Goal: Task Accomplishment & Management: Use online tool/utility

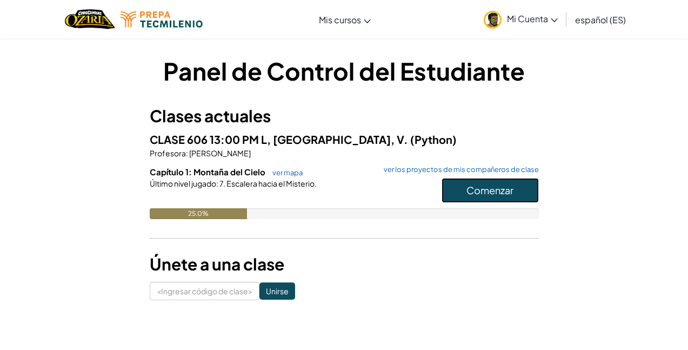
click at [501, 187] on font "Comenzar" at bounding box center [490, 190] width 47 height 12
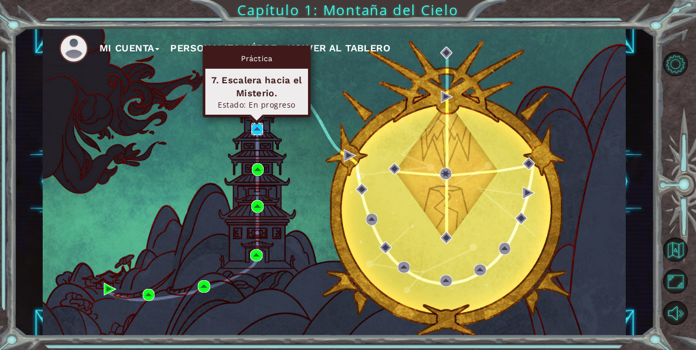
click at [258, 129] on img at bounding box center [257, 129] width 12 height 12
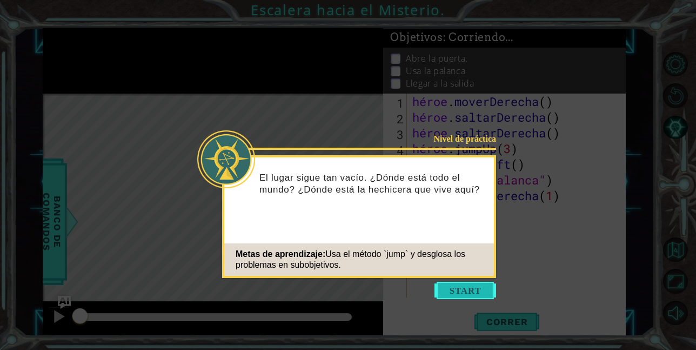
click at [461, 294] on button "Comenzar" at bounding box center [466, 290] width 62 height 17
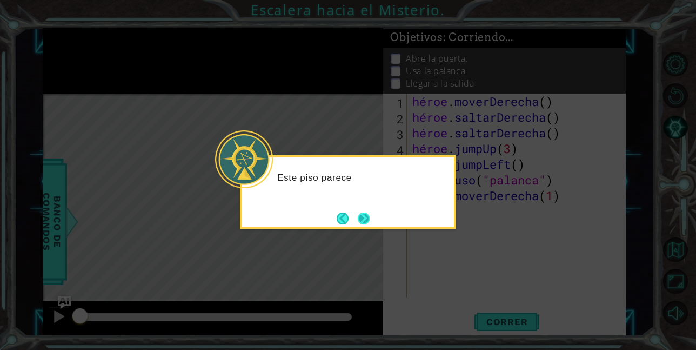
click at [369, 215] on button "Próximo" at bounding box center [364, 219] width 12 height 12
click at [369, 215] on icon at bounding box center [348, 175] width 696 height 350
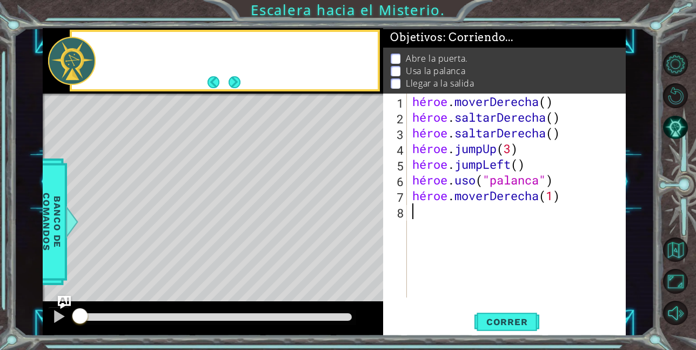
click at [369, 215] on div "Mapa de niveles" at bounding box center [293, 253] width 500 height 318
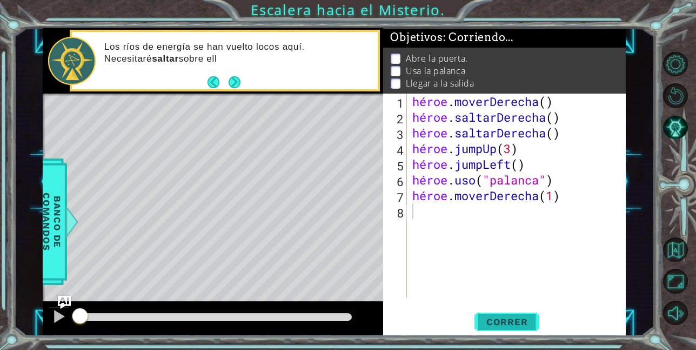
click at [514, 321] on font "Correr" at bounding box center [508, 321] width 42 height 11
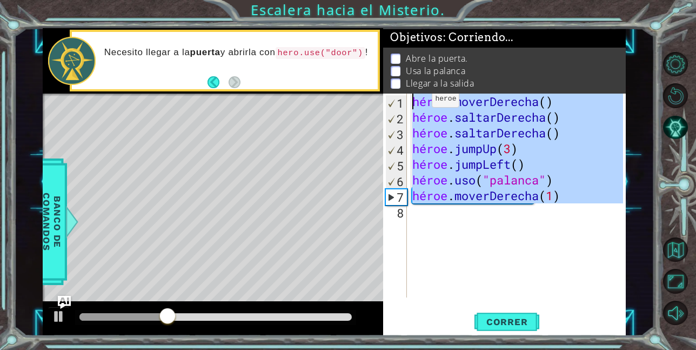
drag, startPoint x: 599, startPoint y: 205, endPoint x: 410, endPoint y: 94, distance: 218.9
click at [410, 94] on div "Objetivos : Corriendo... Abre la puerta. Usa la palanca Llegar a la salida 1 2 …" at bounding box center [504, 182] width 242 height 308
type textarea "hero.moveRight() hero.jumpRight()"
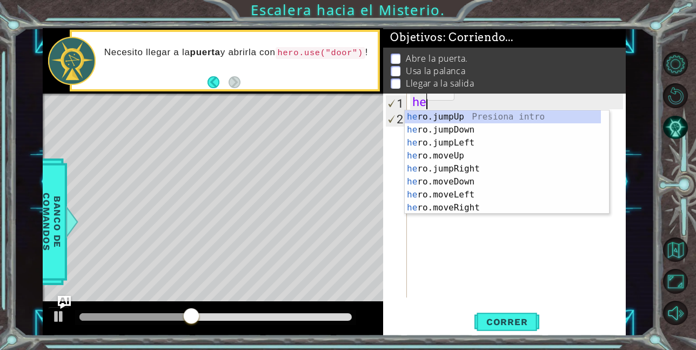
scroll to position [0, 1]
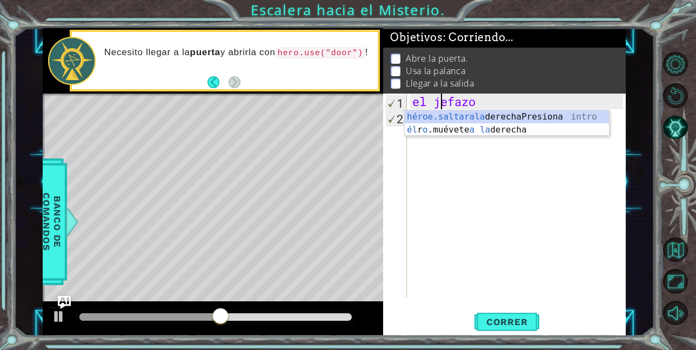
click at [492, 102] on div "el jefazo" at bounding box center [519, 211] width 218 height 235
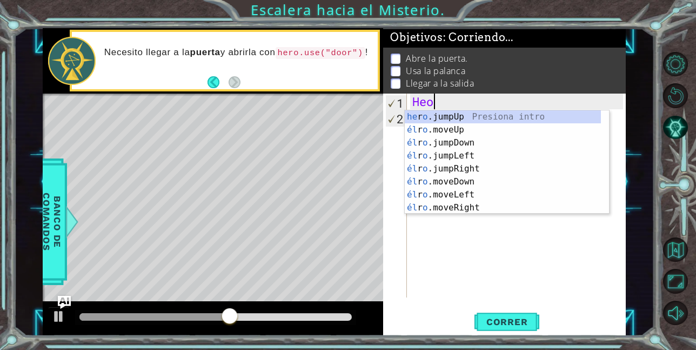
type textarea "h"
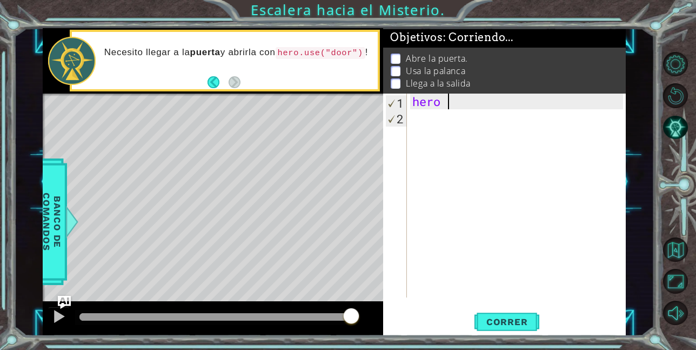
click at [462, 104] on div "hero" at bounding box center [519, 211] width 218 height 235
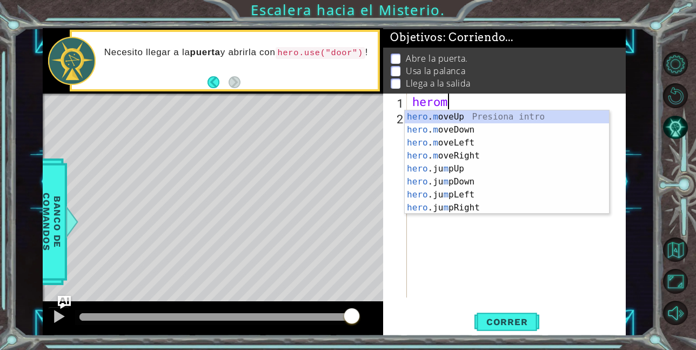
scroll to position [0, 1]
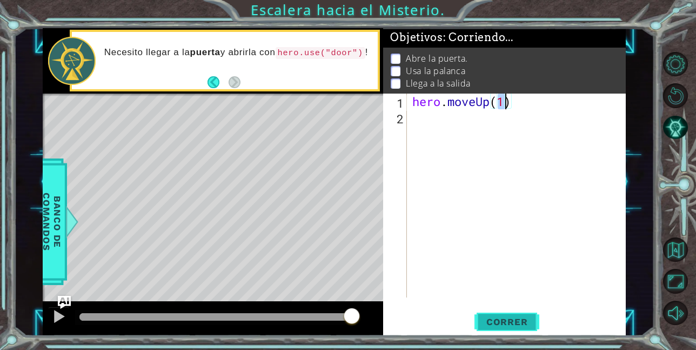
click at [509, 313] on button "Correr" at bounding box center [507, 321] width 65 height 24
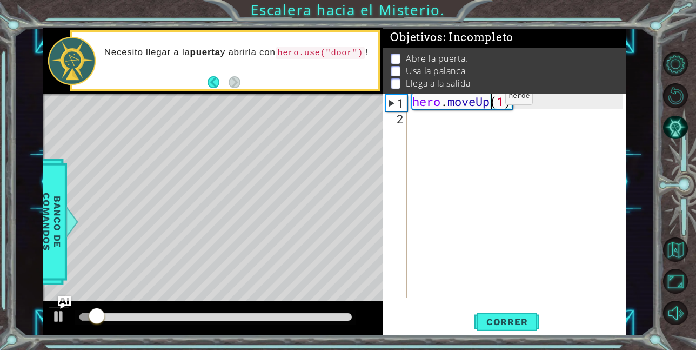
click at [489, 99] on div "hero . moveUp ( 1 )" at bounding box center [519, 211] width 218 height 235
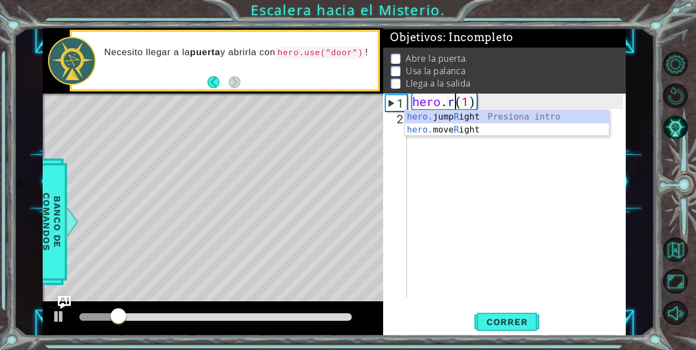
scroll to position [0, 2]
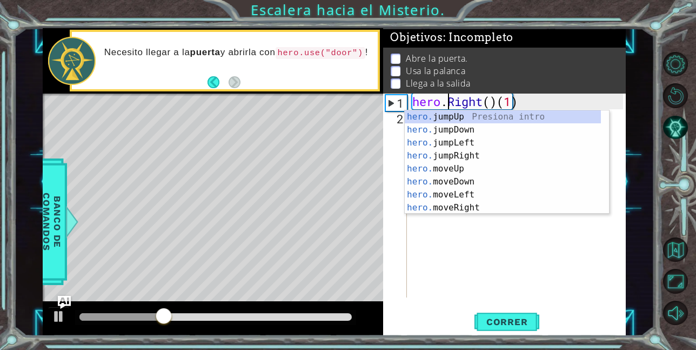
type textarea "hero.jumpUp()(1)"
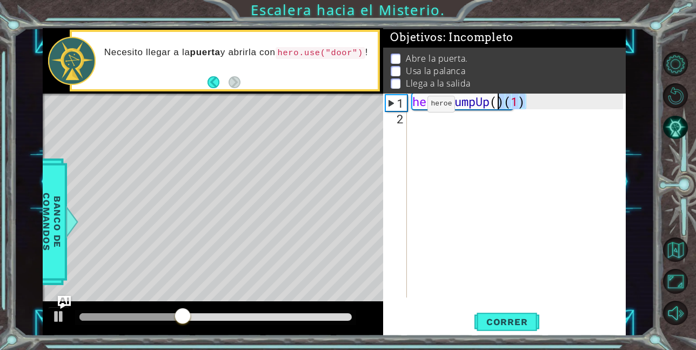
drag, startPoint x: 535, startPoint y: 100, endPoint x: 317, endPoint y: 104, distance: 217.4
click at [317, 104] on div "1 ההההההההההההההההההההההההההההההההההההההההההההההההההההההההההההההההההההההההההההה…" at bounding box center [334, 182] width 583 height 308
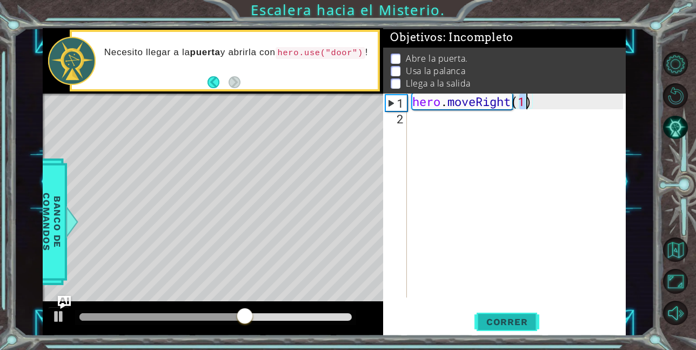
type textarea "hero.moveRight(1)"
click at [501, 316] on span "Correr" at bounding box center [507, 321] width 63 height 11
click at [452, 132] on div "hero . moveRight ( 1 )" at bounding box center [519, 211] width 218 height 235
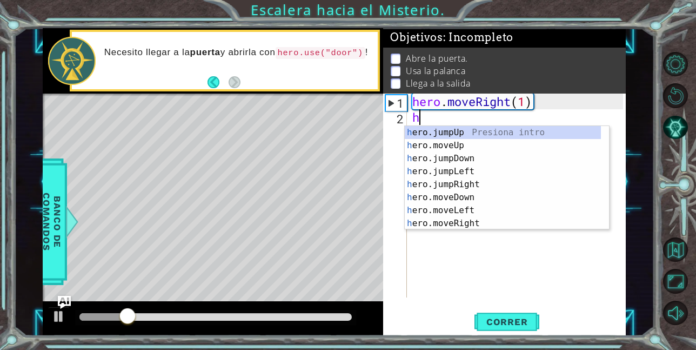
type textarea "h"
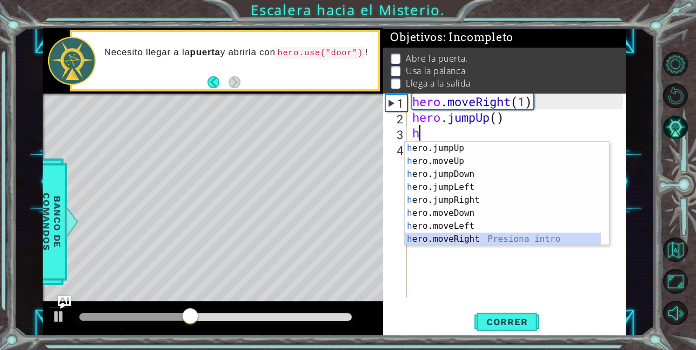
type textarea "hero.moveRight(1)"
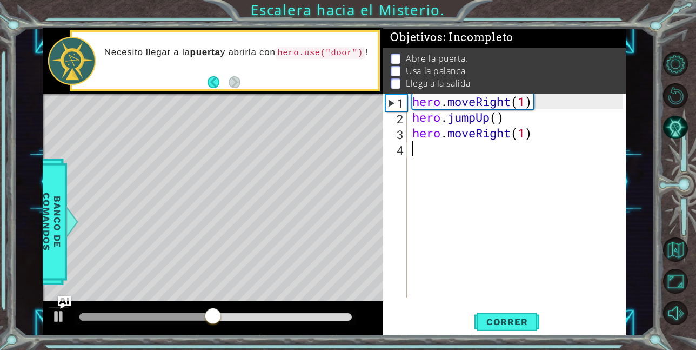
click at [419, 167] on div "hero . moveRight ( 1 ) hero . jumpUp ( ) hero . moveRight ( 1 )" at bounding box center [519, 211] width 218 height 235
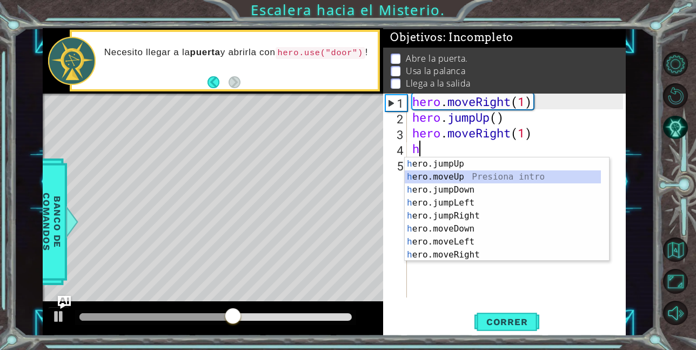
type textarea "hero.moveUp(1)"
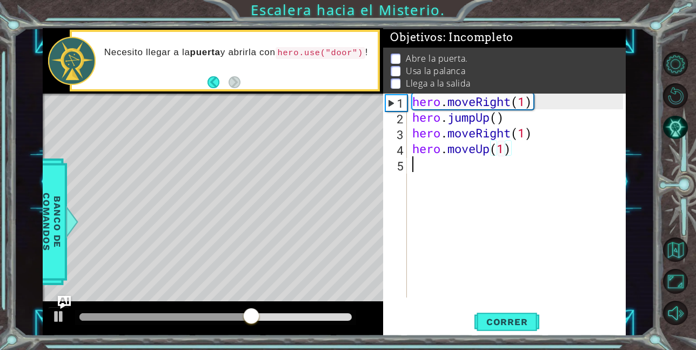
click at [419, 167] on div "hero . moveRight ( 1 ) hero . jumpUp ( ) hero . moveRight ( 1 ) hero . moveUp (…" at bounding box center [519, 211] width 218 height 235
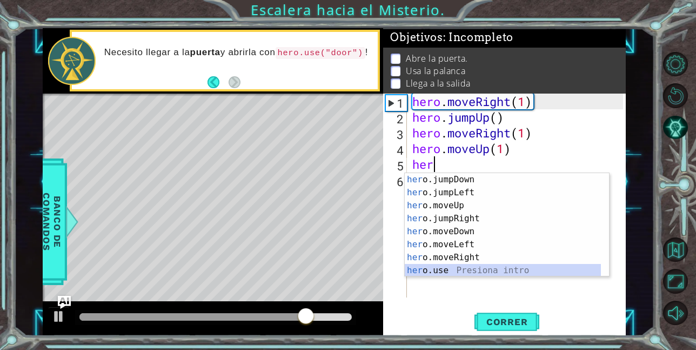
scroll to position [13, 0]
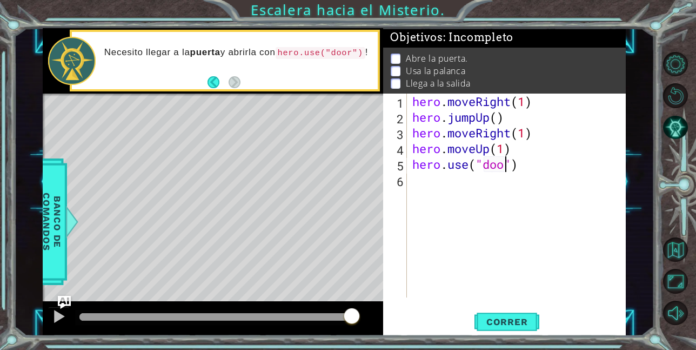
type textarea "hero.use("door")"
click at [416, 177] on div "hero . moveRight ( 1 ) hero . jumpUp ( ) hero . moveRight ( 1 ) hero . moveUp (…" at bounding box center [519, 211] width 218 height 235
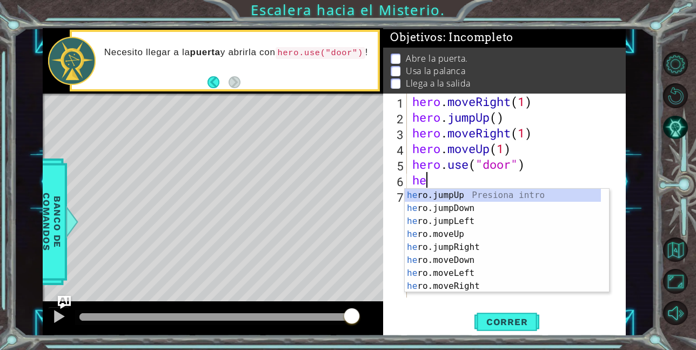
scroll to position [0, 1]
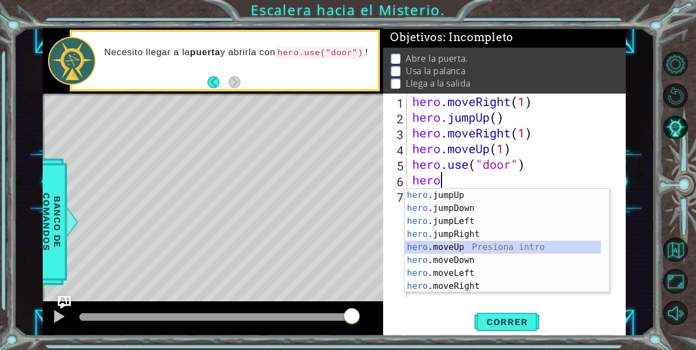
type textarea "hero.moveUp(1)"
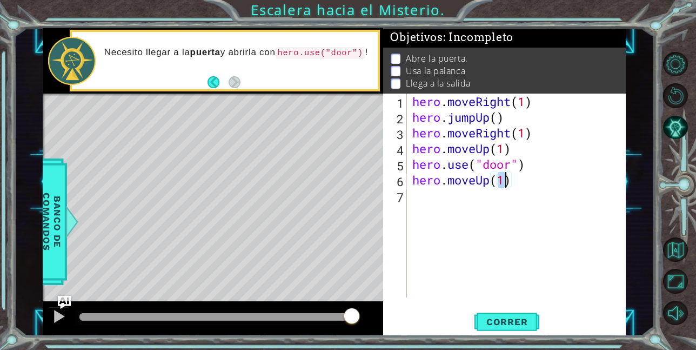
click at [416, 193] on div "hero . moveRight ( 1 ) hero . jumpUp ( ) hero . moveRight ( 1 ) hero . moveUp (…" at bounding box center [519, 211] width 218 height 235
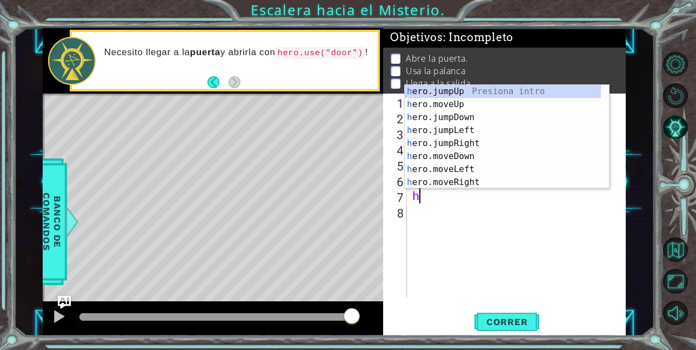
scroll to position [13, 0]
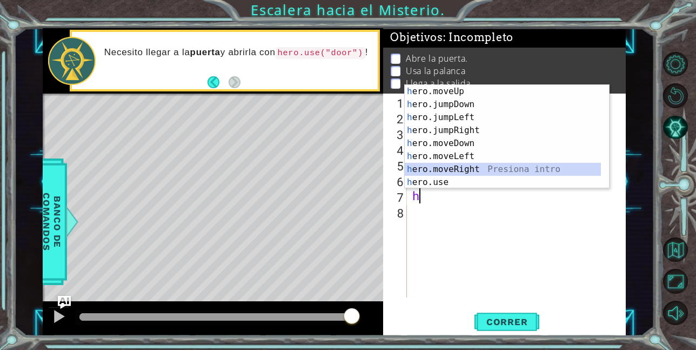
type textarea "hero.moveRight(1)"
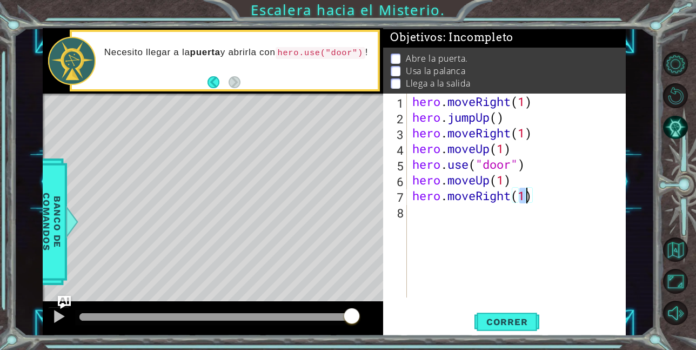
click at [416, 208] on div "hero . moveRight ( 1 ) hero . jumpUp ( ) hero . moveRight ( 1 ) hero . moveUp (…" at bounding box center [519, 211] width 218 height 235
type textarea "hero.use("lever")"
click at [417, 233] on div "hero . moveRight ( 1 ) hero . jumpUp ( ) hero . moveRight ( 1 ) hero . moveUp (…" at bounding box center [519, 211] width 218 height 235
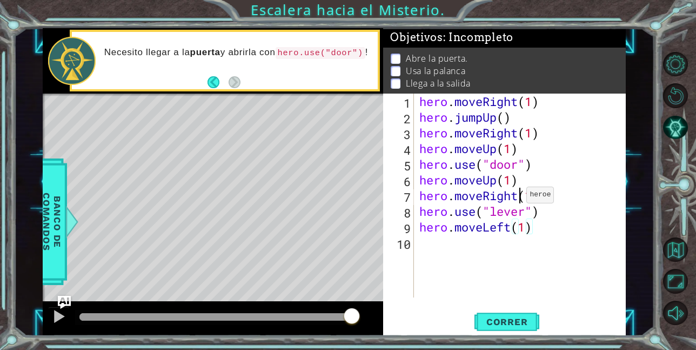
click at [517, 197] on div "hero . moveRight ( 1 ) hero . jumpUp ( ) hero . moveRight ( 1 ) hero . moveUp (…" at bounding box center [523, 211] width 212 height 235
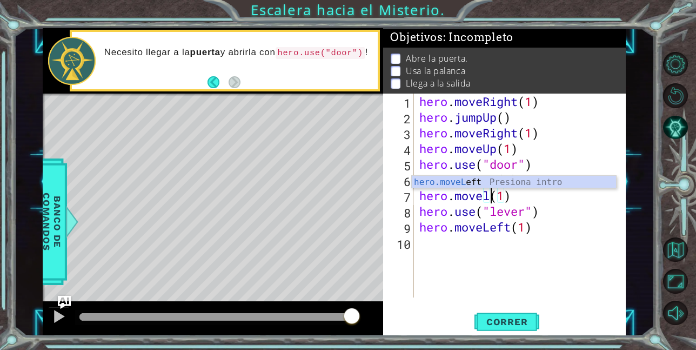
scroll to position [0, 4]
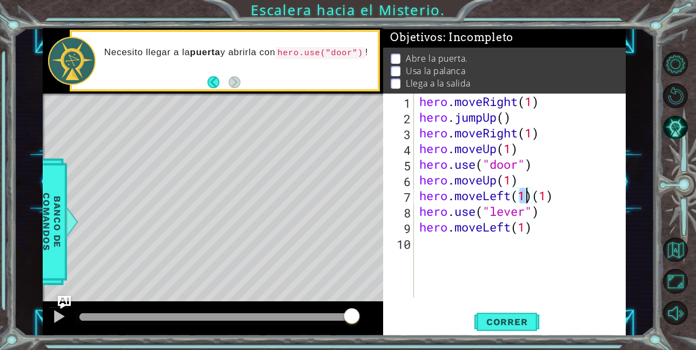
click at [563, 197] on div "hero . moveRight ( 1 ) hero . jumpUp ( ) hero . moveRight ( 1 ) hero . moveUp (…" at bounding box center [523, 211] width 212 height 235
type textarea "hero.moveLeft(1)"
click at [427, 247] on div "hero . moveRight ( 1 ) hero . jumpUp ( ) hero . moveRight ( 1 ) hero . moveUp (…" at bounding box center [523, 211] width 212 height 235
type textarea "h"
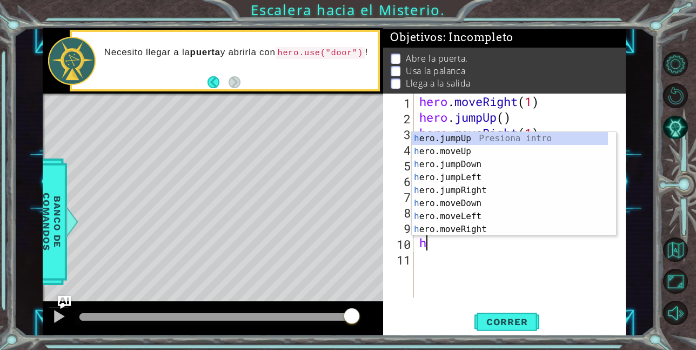
click at [507, 281] on div "hero . moveRight ( 1 ) hero . jumpUp ( ) hero . moveRight ( 1 ) hero . moveUp (…" at bounding box center [523, 211] width 212 height 235
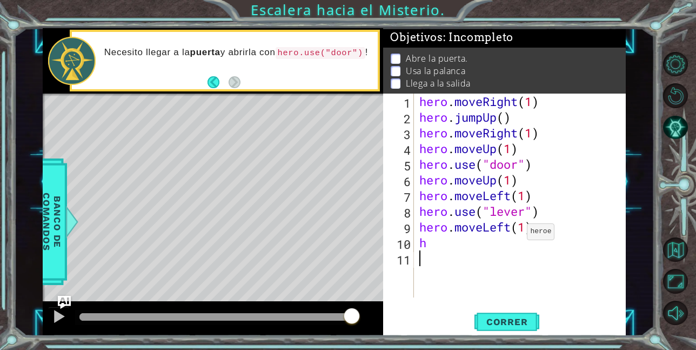
click at [522, 231] on div "hero . moveRight ( 1 ) hero . jumpUp ( ) hero . moveRight ( 1 ) hero . moveUp (…" at bounding box center [523, 211] width 212 height 235
click at [530, 227] on div "hero . moveRight ( 1 ) hero . jumpUp ( ) hero . moveRight ( 1 ) hero . moveUp (…" at bounding box center [523, 211] width 212 height 235
click at [525, 227] on div "hero . moveRight ( 1 ) hero . jumpUp ( ) hero . moveRight ( 1 ) hero . moveUp (…" at bounding box center [523, 211] width 212 height 235
click at [444, 246] on div "hero . moveRight ( 1 ) hero . jumpUp ( ) hero . moveRight ( 1 ) hero . moveUp (…" at bounding box center [523, 211] width 212 height 235
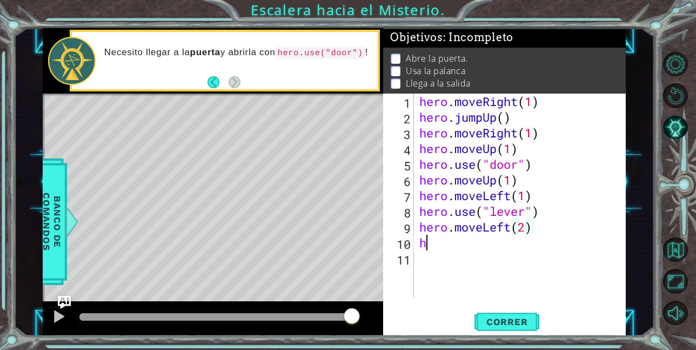
scroll to position [0, 0]
type textarea "he"
click at [500, 325] on span "Correr" at bounding box center [507, 321] width 63 height 11
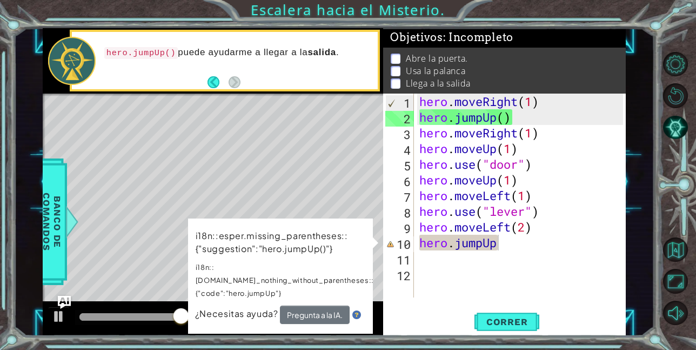
click at [175, 176] on div "Level Map" at bounding box center [293, 253] width 500 height 318
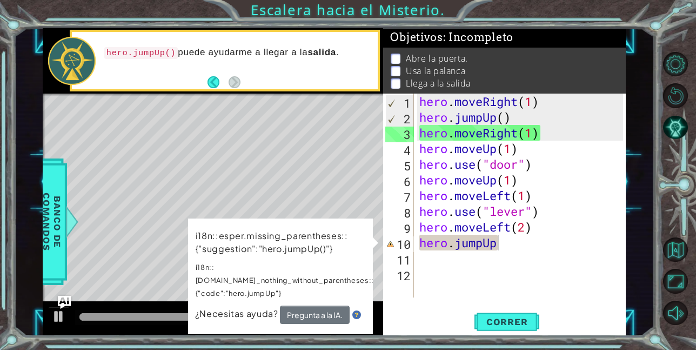
drag, startPoint x: 318, startPoint y: 238, endPoint x: 344, endPoint y: 240, distance: 26.0
click at [344, 240] on p "i18n::esper.missing_parentheses::{"suggestion":"hero.jumpUp()"}" at bounding box center [285, 242] width 178 height 26
click at [528, 240] on div "hero . moveRight ( 1 ) hero . jumpUp ( ) hero . moveRight ( 1 ) hero . moveUp (…" at bounding box center [523, 211] width 212 height 235
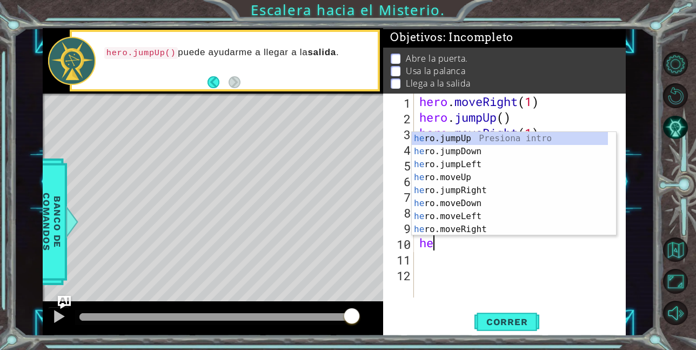
type textarea "h"
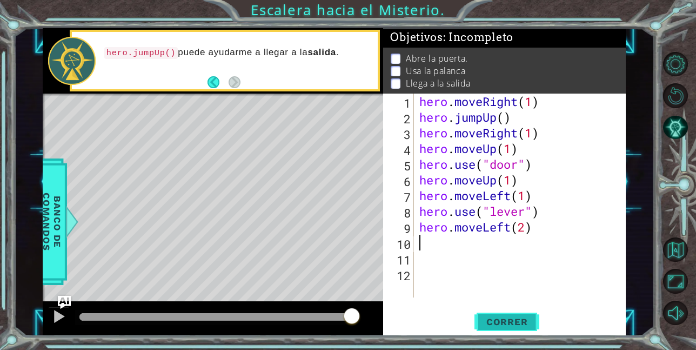
click at [507, 316] on span "Correr" at bounding box center [507, 321] width 63 height 11
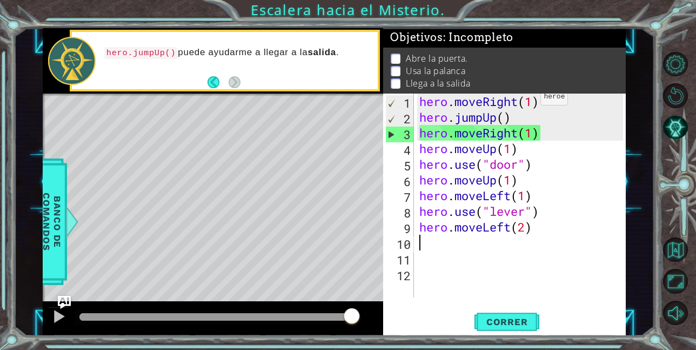
click at [532, 99] on div "hero . moveRight ( 1 ) hero . jumpUp ( ) hero . moveRight ( 1 ) hero . moveUp (…" at bounding box center [523, 211] width 212 height 235
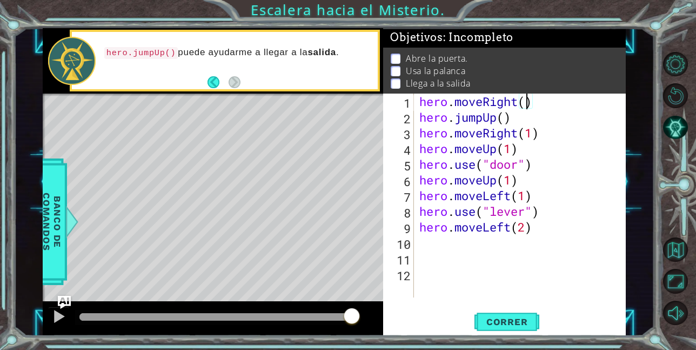
scroll to position [0, 5]
click at [501, 114] on div "hero . moveRight ( 3 ) hero . jumpUp ( ) hero . moveRight ( 1 ) hero . moveUp (…" at bounding box center [523, 211] width 212 height 235
click at [506, 120] on div "hero . moveRight ( 3 ) hero . jumpUp ( ) hero . moveRight ( 1 ) hero . moveUp (…" at bounding box center [523, 211] width 212 height 235
click at [511, 323] on span "Correr" at bounding box center [507, 321] width 63 height 11
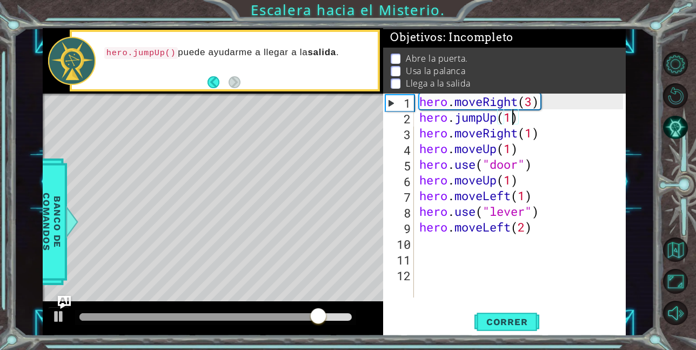
click at [552, 149] on div "hero . moveRight ( 3 ) hero . jumpUp ( 1 ) hero . moveRight ( 1 ) hero . moveUp…" at bounding box center [523, 211] width 212 height 235
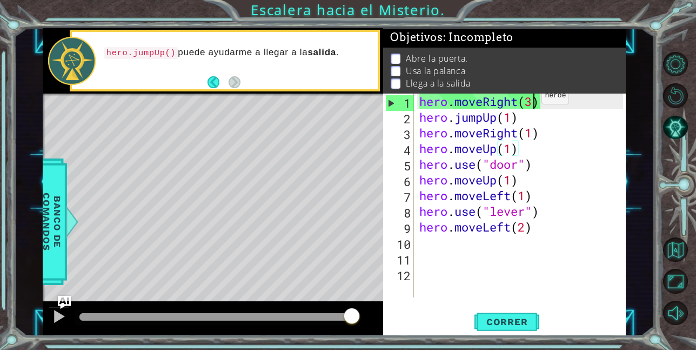
click at [533, 98] on div "hero . moveRight ( 3 ) hero . jumpUp ( 1 ) hero . moveRight ( 1 ) hero . moveUp…" at bounding box center [523, 211] width 212 height 235
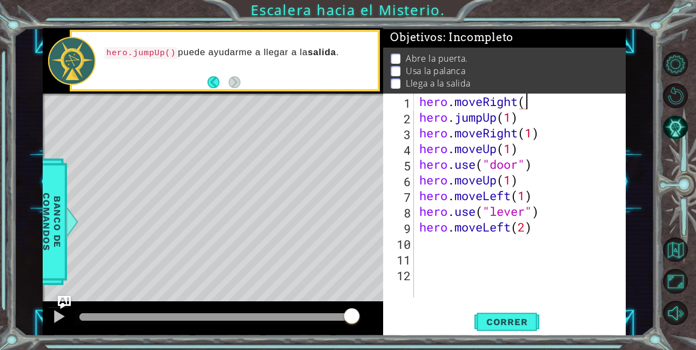
type textarea "hero.moveRight(2"
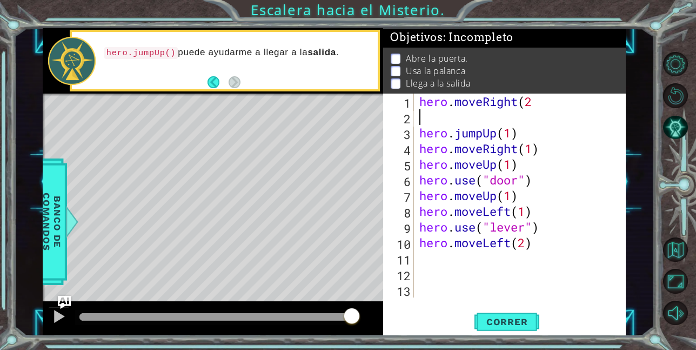
scroll to position [0, 0]
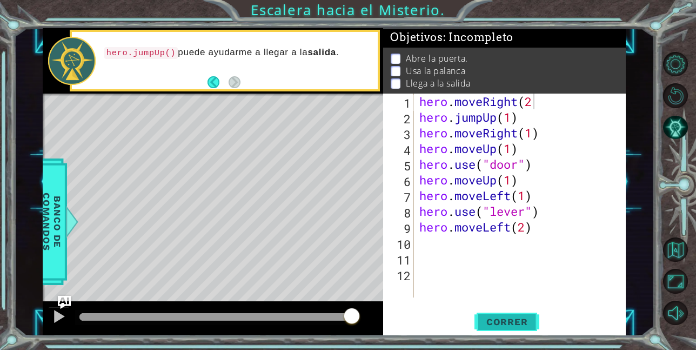
click at [516, 320] on span "Correr" at bounding box center [507, 321] width 63 height 11
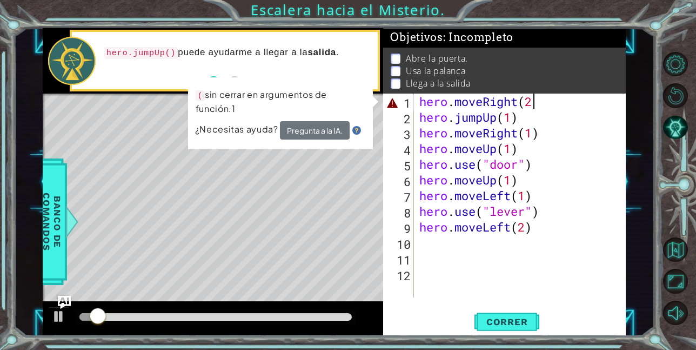
click at [533, 101] on div "hero . moveRight ( 2 hero . jumpUp ( 1 ) hero . moveRight ( 1 ) hero . moveUp (…" at bounding box center [523, 211] width 212 height 235
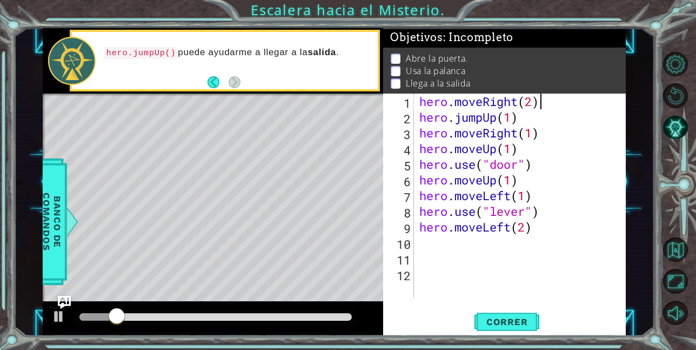
scroll to position [0, 5]
click at [490, 315] on button "Correr" at bounding box center [507, 321] width 65 height 24
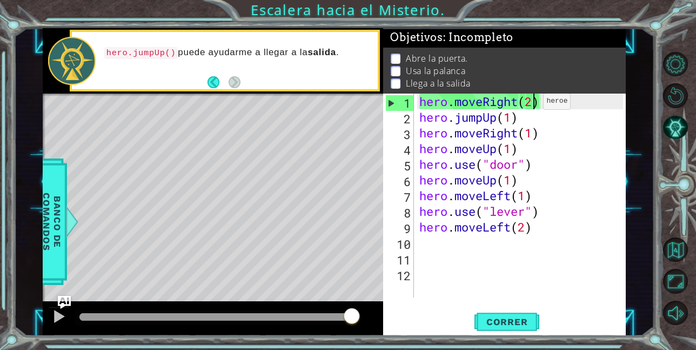
click at [534, 104] on div "hero . moveRight ( 2 ) hero . jumpUp ( 1 ) hero . moveRight ( 1 ) hero . moveUp…" at bounding box center [523, 211] width 212 height 235
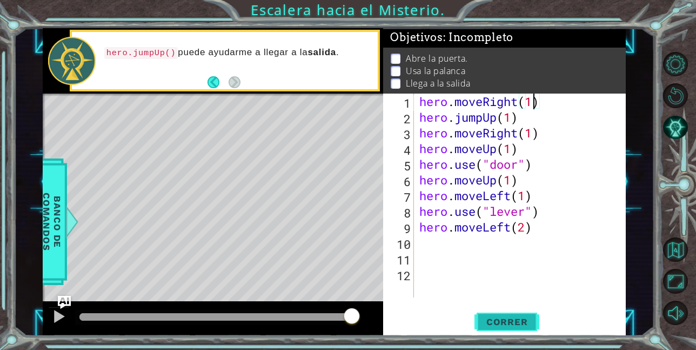
click at [491, 318] on span "Correr" at bounding box center [507, 321] width 63 height 11
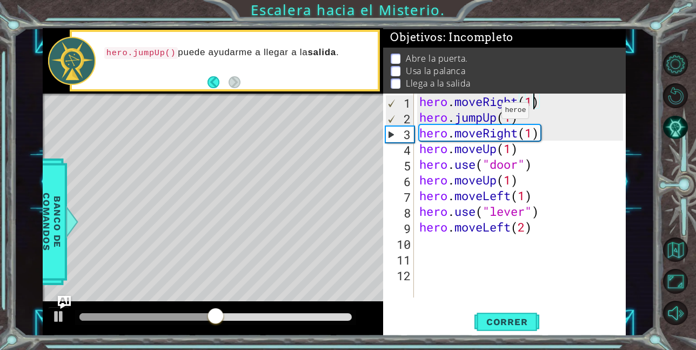
click at [495, 114] on div "hero . moveRight ( 1 ) hero . jumpUp ( 1 ) hero . moveRight ( 1 ) hero . moveUp…" at bounding box center [523, 211] width 212 height 235
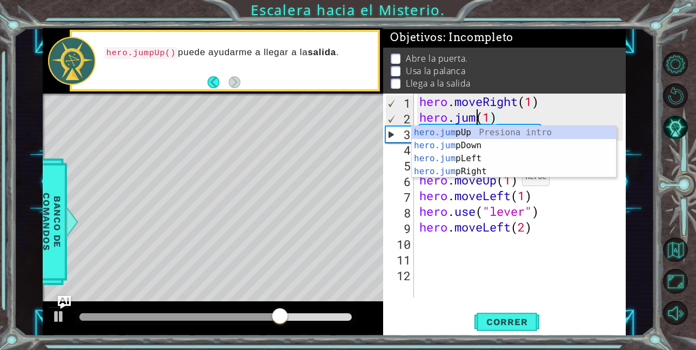
scroll to position [0, 3]
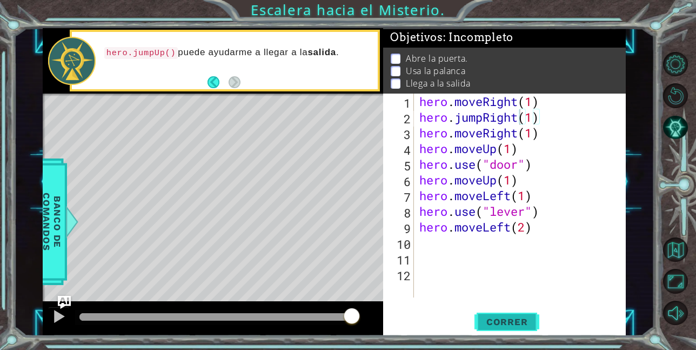
click at [483, 321] on span "Correr" at bounding box center [507, 321] width 63 height 11
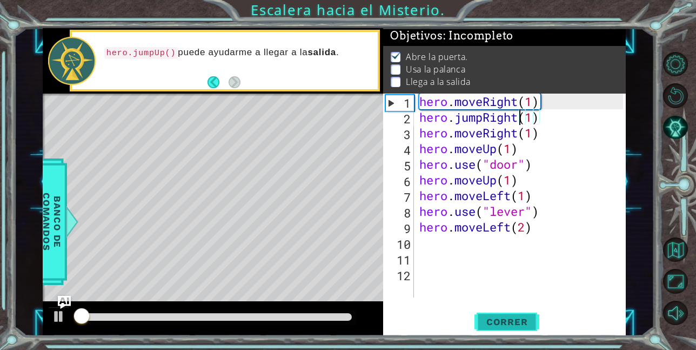
scroll to position [8, 0]
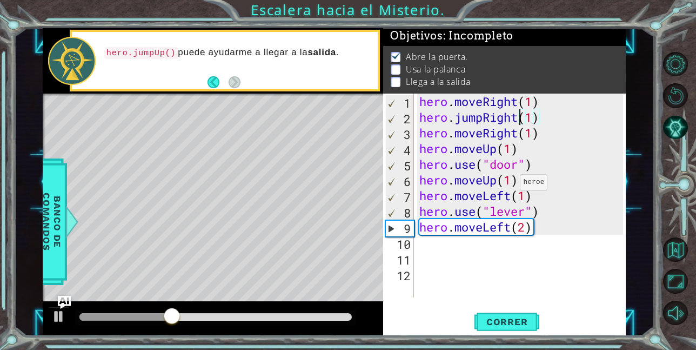
click at [509, 181] on div "hero . moveRight ( 1 ) hero . jumpRight ( 1 ) hero . moveRight ( 1 ) hero . mov…" at bounding box center [523, 211] width 212 height 235
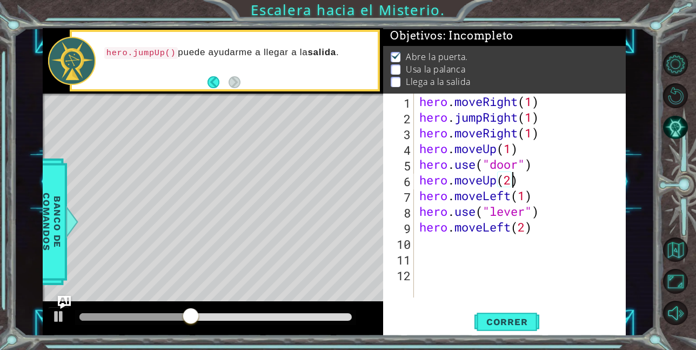
scroll to position [0, 4]
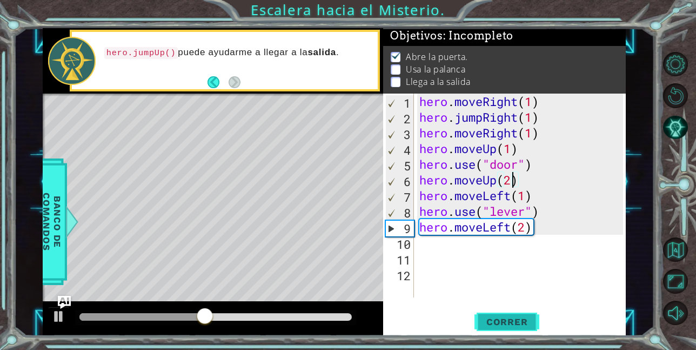
type textarea "hero.moveUp(2)"
click at [514, 320] on span "Correr" at bounding box center [507, 321] width 63 height 11
click at [451, 244] on div "hero . moveRight ( 1 ) hero . jumpRight ( 1 ) hero . moveRight ( 1 ) hero . mov…" at bounding box center [523, 211] width 212 height 235
type textarea "h"
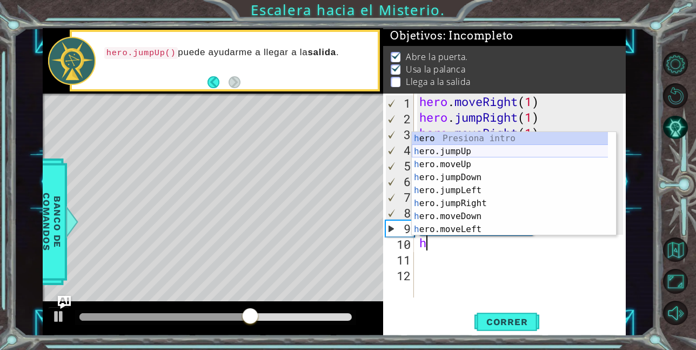
click at [466, 155] on div "h ero Presiona intro h ero.jumpUp Presiona intro h ero.moveUp Presiona intro h …" at bounding box center [514, 197] width 204 height 130
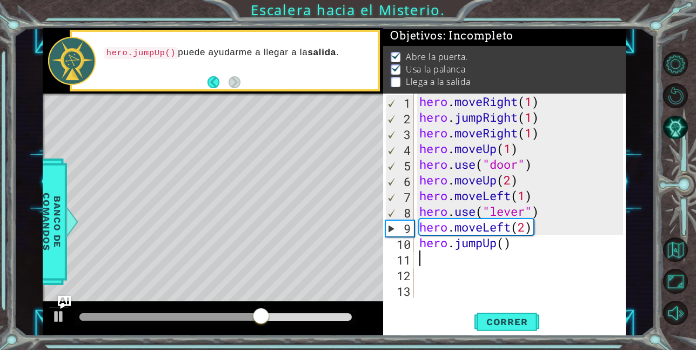
click at [446, 256] on div "hero . moveRight ( 1 ) hero . jumpRight ( 1 ) hero . moveRight ( 1 ) hero . mov…" at bounding box center [523, 211] width 212 height 235
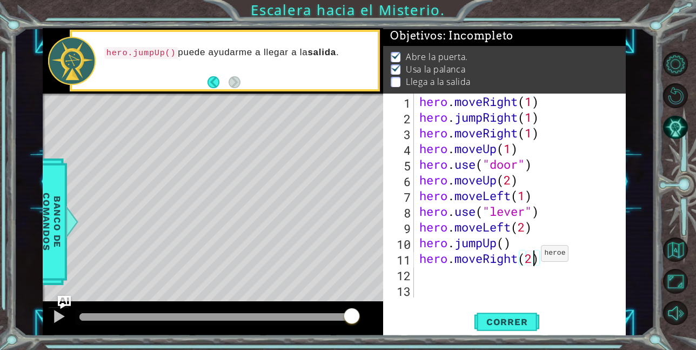
scroll to position [0, 5]
type textarea "hero.moveRight(2)"
click at [515, 318] on span "Correr" at bounding box center [507, 321] width 63 height 11
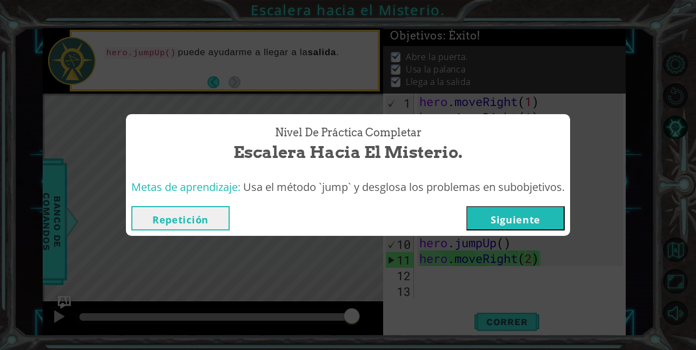
click at [187, 70] on div "Nivel de Práctica Completar Escalera hacia el Misterio. Metas de aprendizaje: U…" at bounding box center [348, 175] width 696 height 350
drag, startPoint x: 314, startPoint y: 135, endPoint x: 321, endPoint y: 140, distance: 9.0
click at [317, 136] on span "Nivel de Práctica Completar" at bounding box center [348, 133] width 147 height 16
click at [503, 217] on button "Siguiente" at bounding box center [516, 218] width 98 height 24
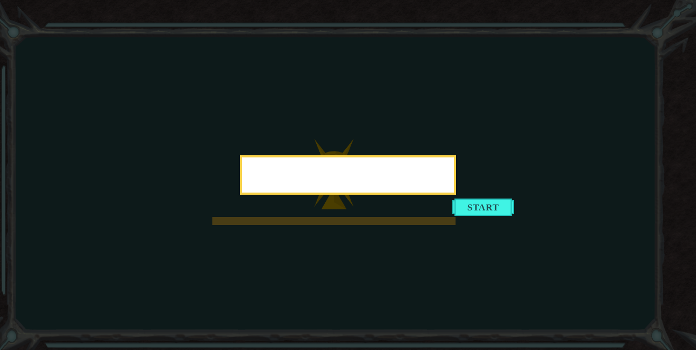
click at [467, 198] on button "Start" at bounding box center [484, 206] width 62 height 17
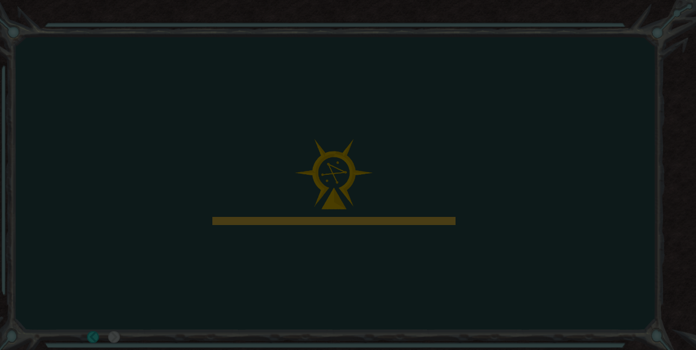
click at [480, 206] on icon at bounding box center [348, 175] width 696 height 350
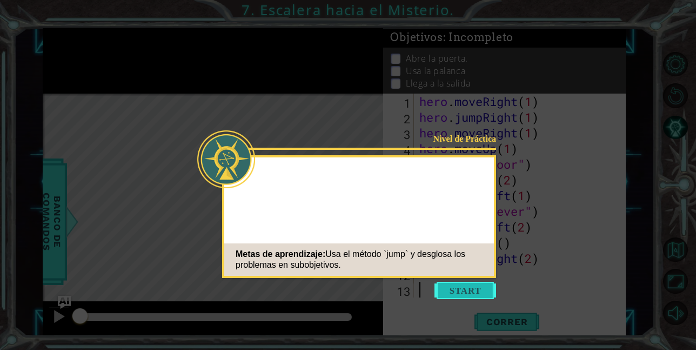
click at [480, 287] on button "Start" at bounding box center [466, 290] width 62 height 17
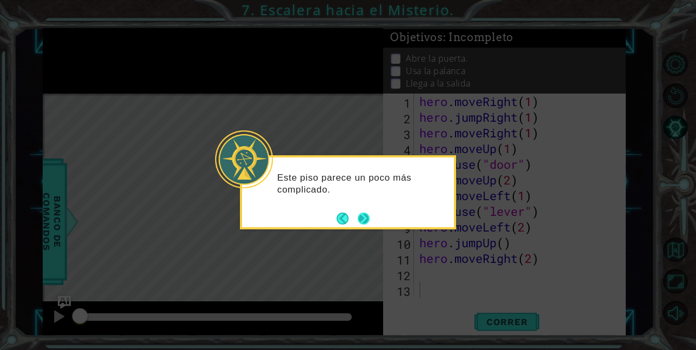
click at [359, 213] on button "Next" at bounding box center [364, 219] width 12 height 12
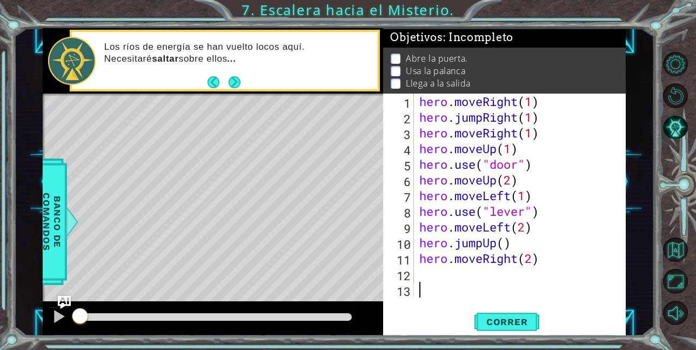
scroll to position [15, 0]
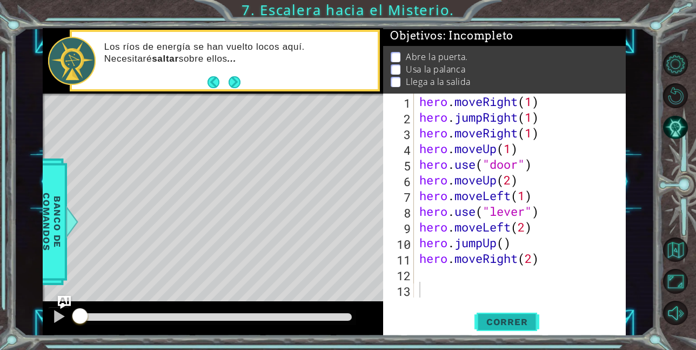
click at [511, 324] on span "Correr" at bounding box center [507, 321] width 63 height 11
